Goal: Task Accomplishment & Management: Complete application form

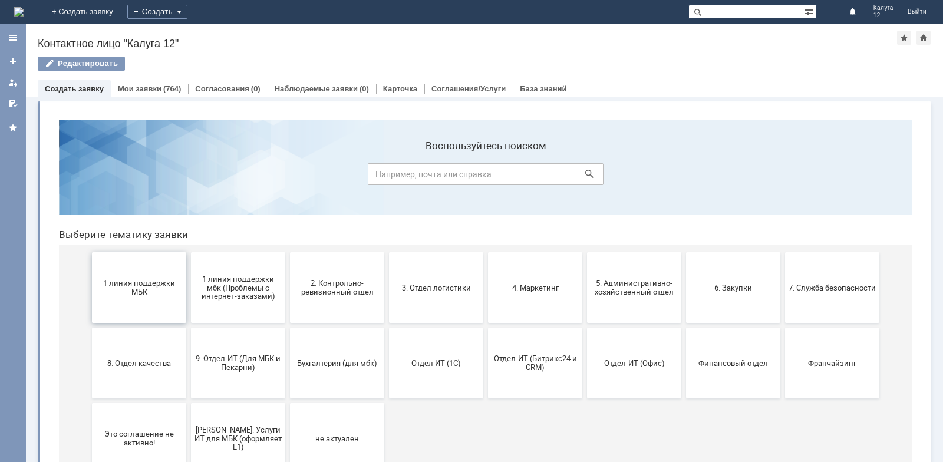
click at [165, 275] on button "1 линия поддержки МБК" at bounding box center [139, 287] width 94 height 71
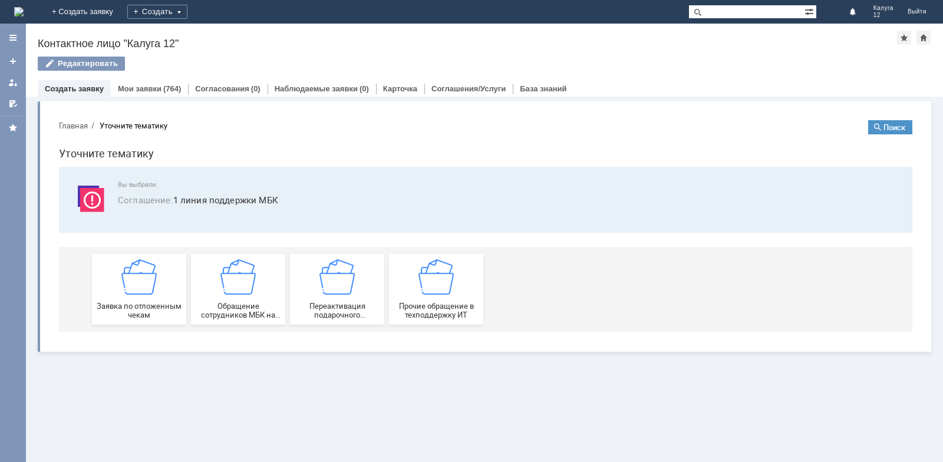
click at [165, 275] on div "Заявка по отложенным чекам" at bounding box center [139, 289] width 87 height 60
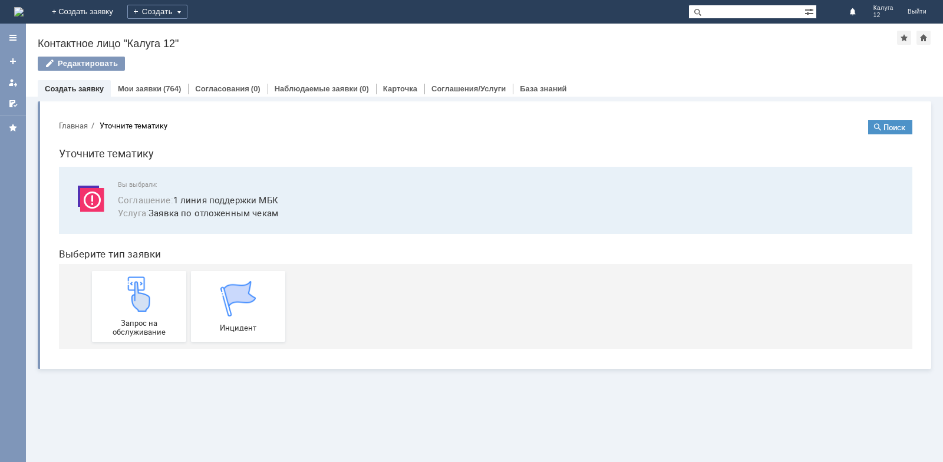
click at [165, 275] on link "Запрос на обслуживание" at bounding box center [139, 306] width 94 height 71
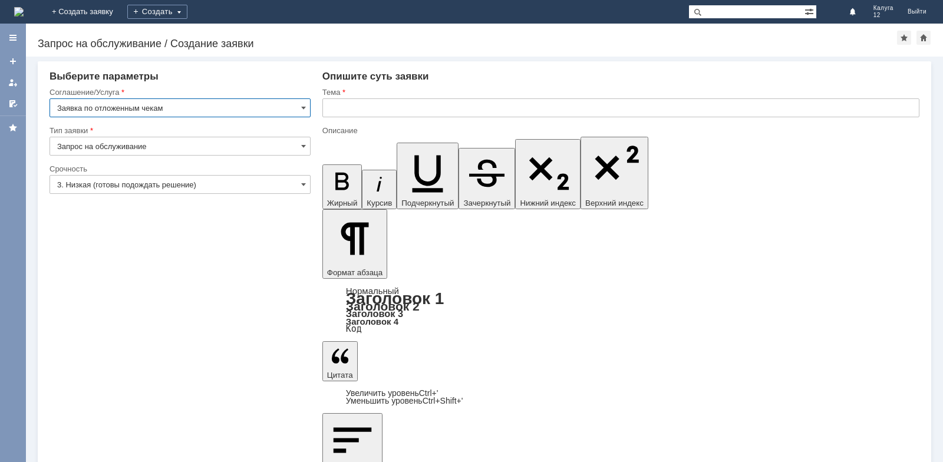
click at [363, 107] on input "text" at bounding box center [621, 107] width 597 height 19
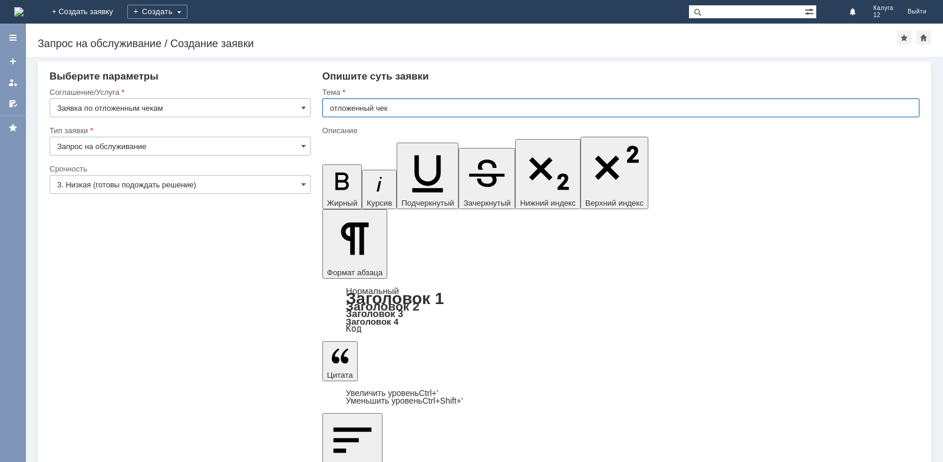
type input "отложенный чек"
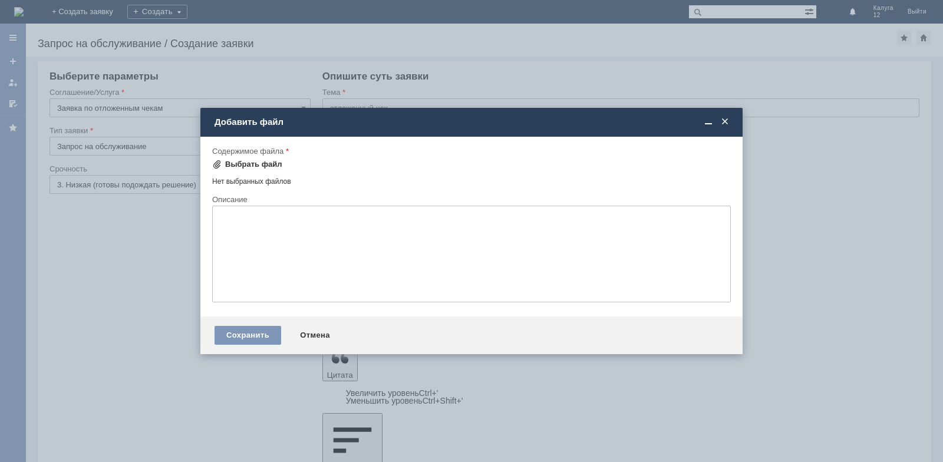
click at [251, 165] on div "Выбрать файл" at bounding box center [253, 164] width 57 height 9
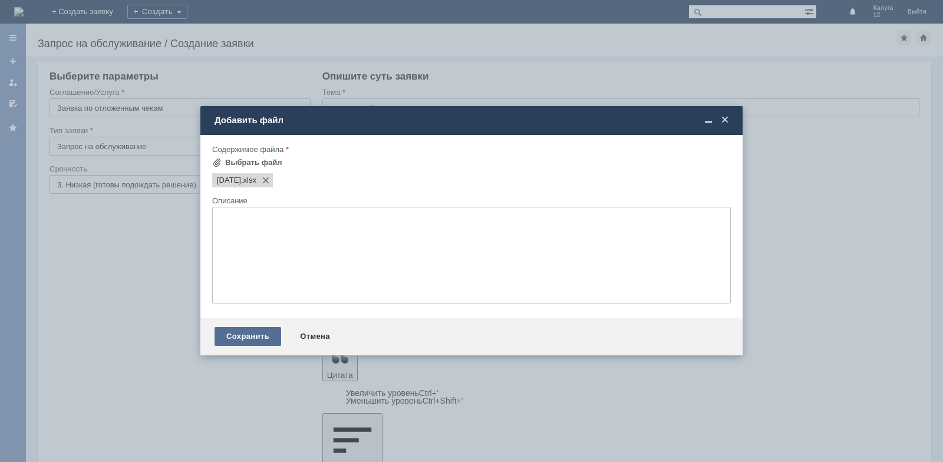
click at [259, 339] on div "Сохранить" at bounding box center [248, 336] width 67 height 19
